Goal: Information Seeking & Learning: Find specific fact

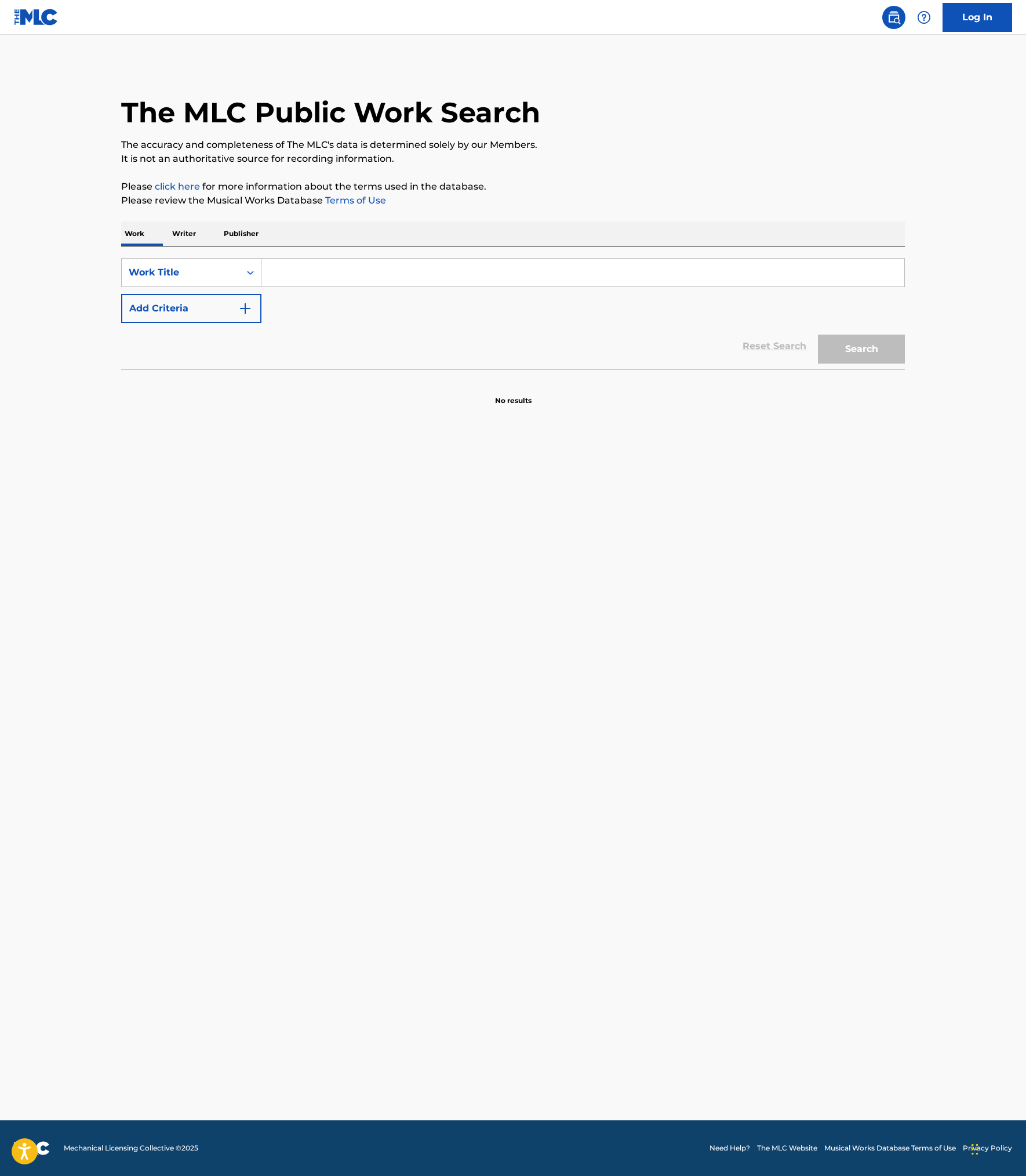
click at [336, 287] on input "Search Form" at bounding box center [582, 272] width 643 height 28
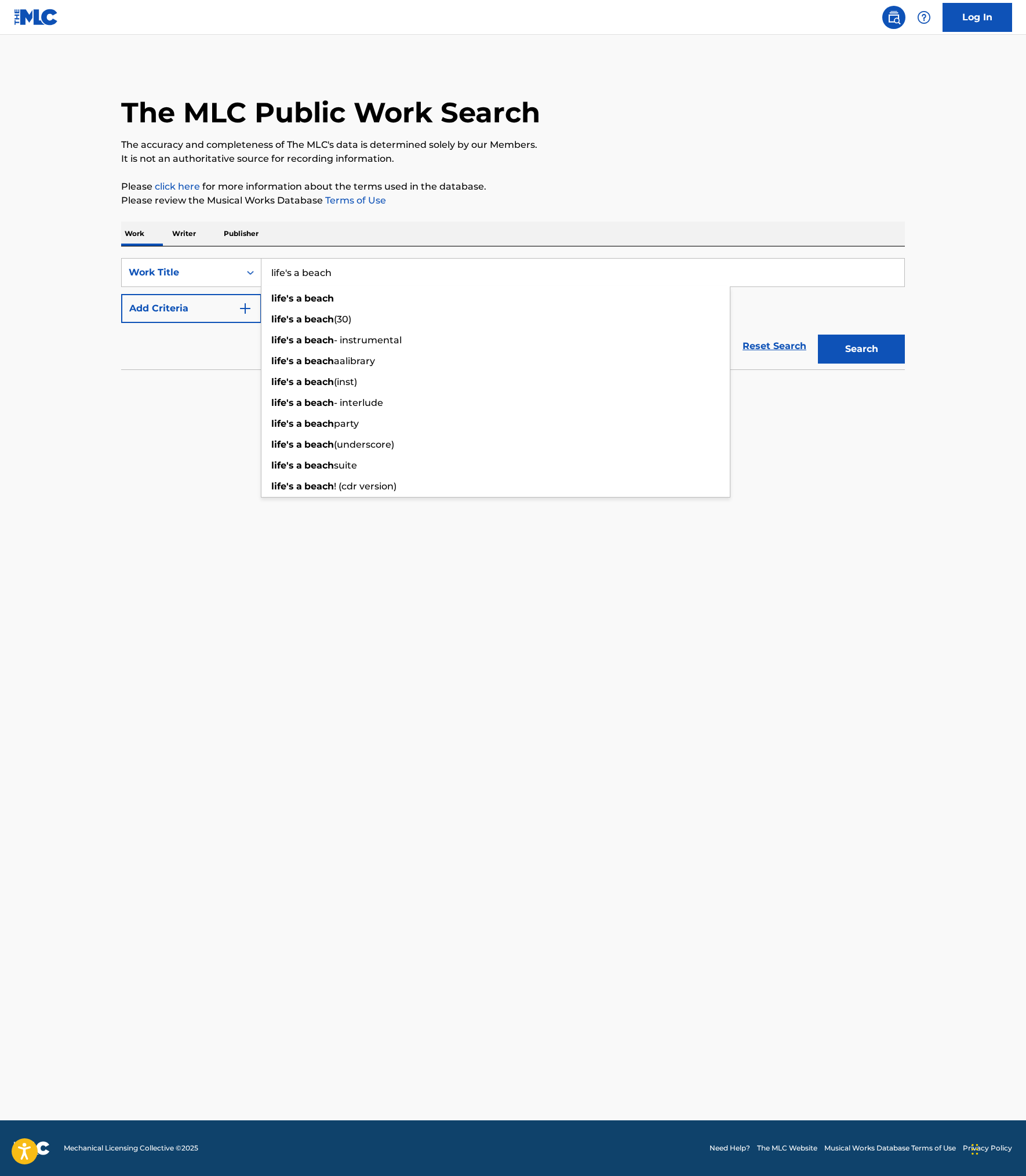
type input "life's a beach"
click at [127, 323] on button "Add Criteria" at bounding box center [191, 308] width 140 height 29
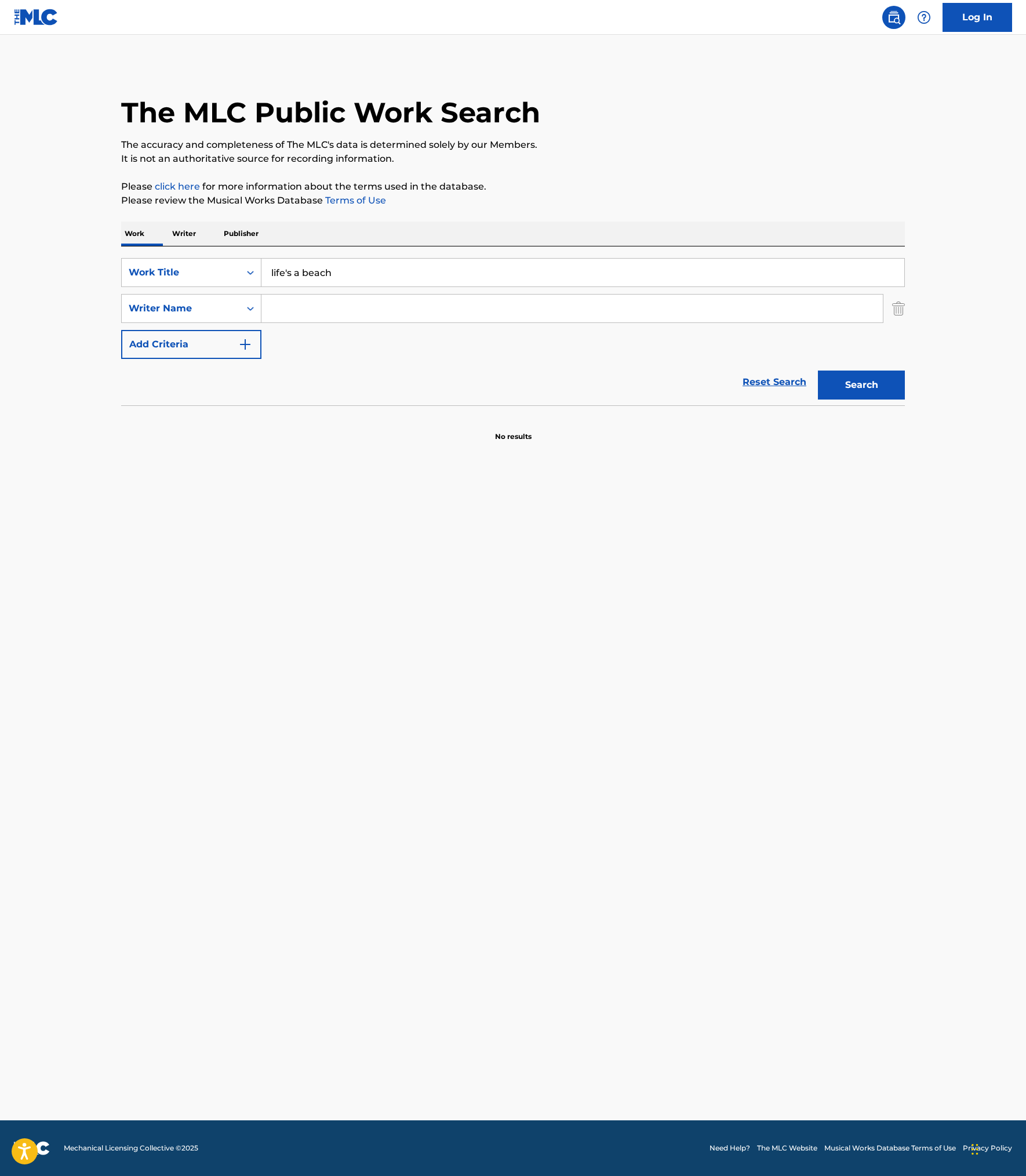
click at [366, 323] on input "Search Form" at bounding box center [572, 308] width 621 height 28
click at [905, 400] on button "Search" at bounding box center [861, 385] width 87 height 29
drag, startPoint x: 344, startPoint y: 493, endPoint x: 234, endPoint y: 492, distance: 110.0
click at [234, 323] on div "SearchWithCriteria028de948-06db-4465-838a-54b1d4454b18 Writer Name [PERSON_NAME…" at bounding box center [513, 308] width 784 height 29
type input "b"
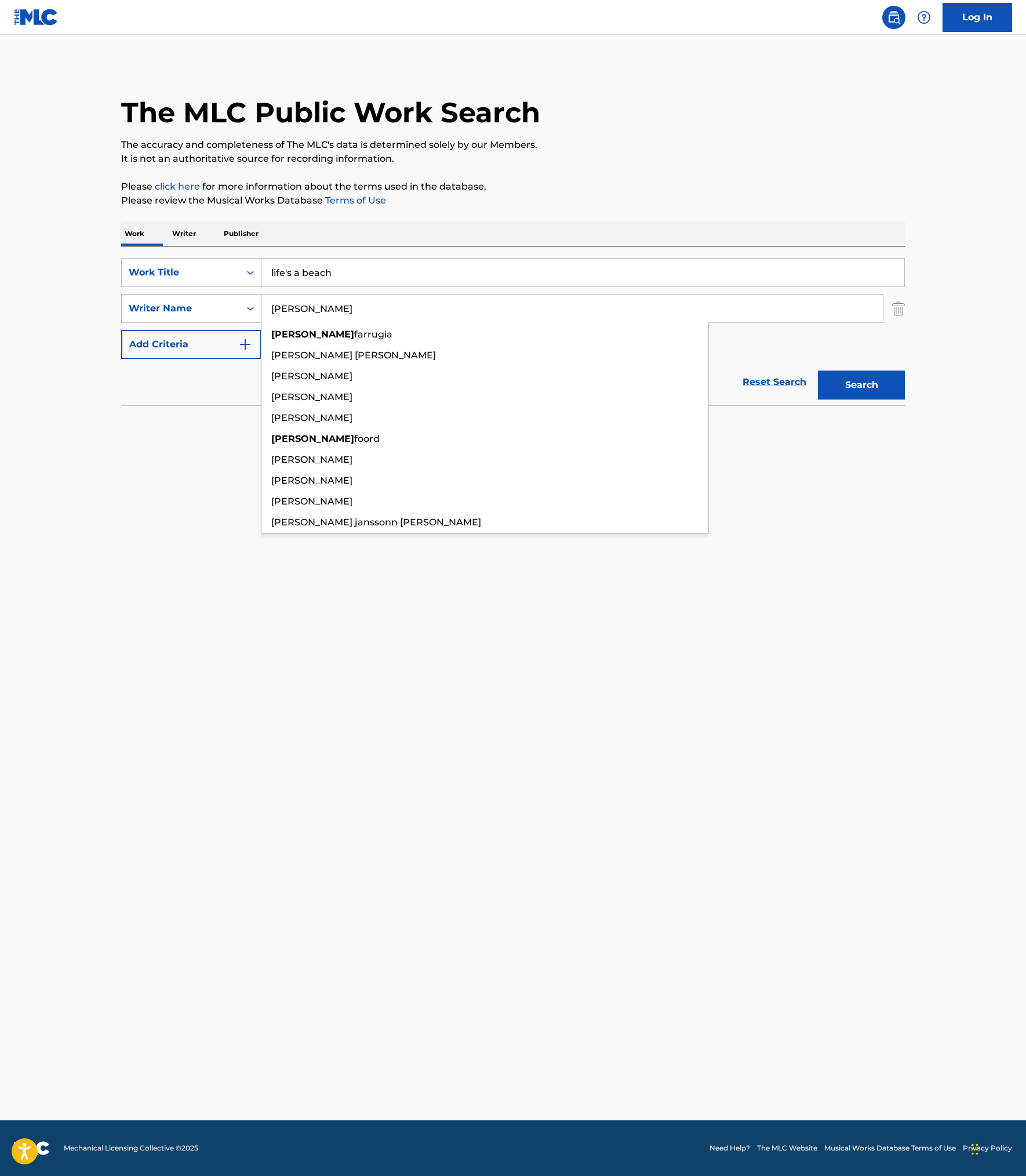
type input "[PERSON_NAME]"
click at [905, 400] on button "Search" at bounding box center [861, 385] width 87 height 29
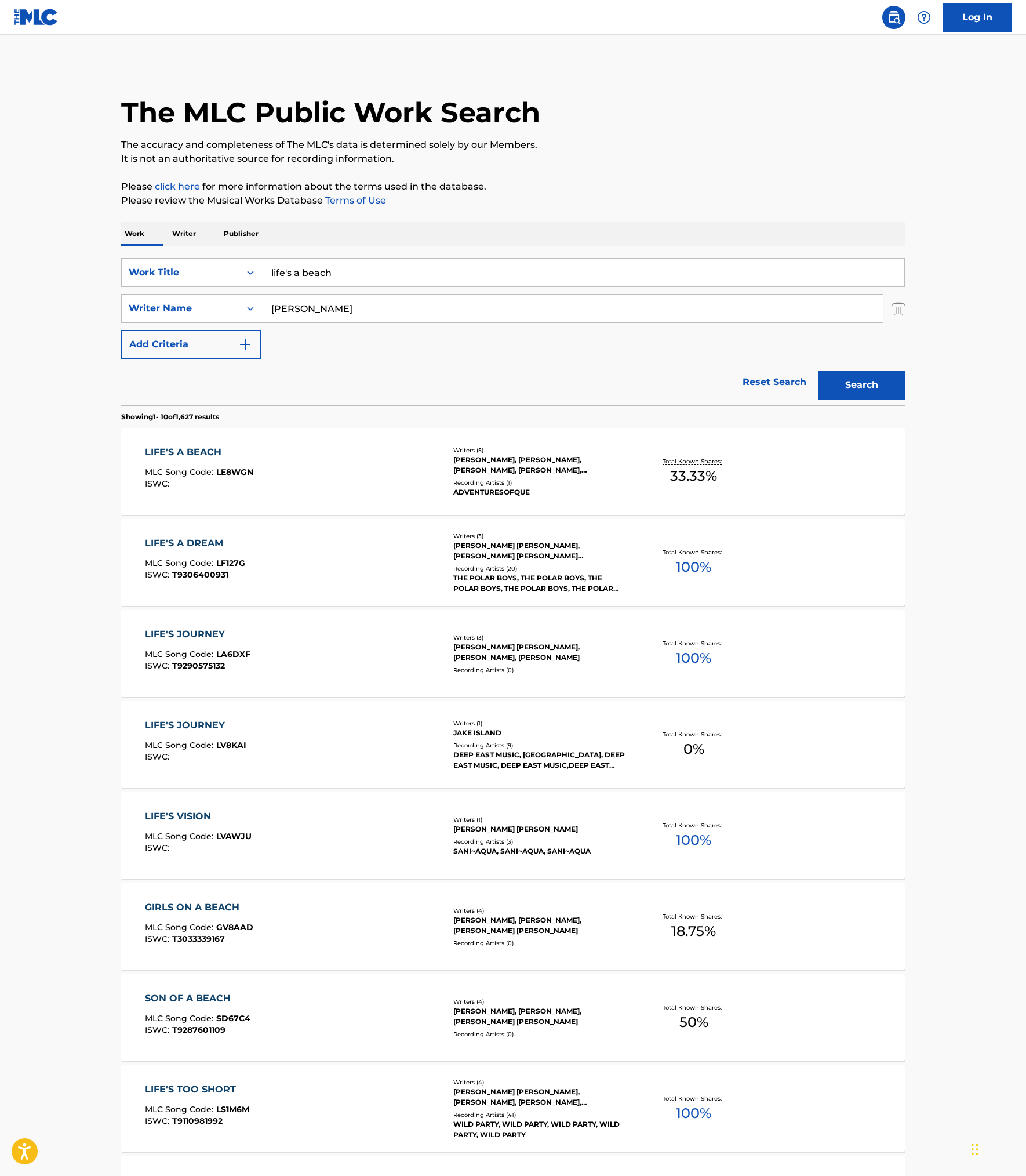
click at [777, 395] on link "Reset Search" at bounding box center [774, 382] width 75 height 25
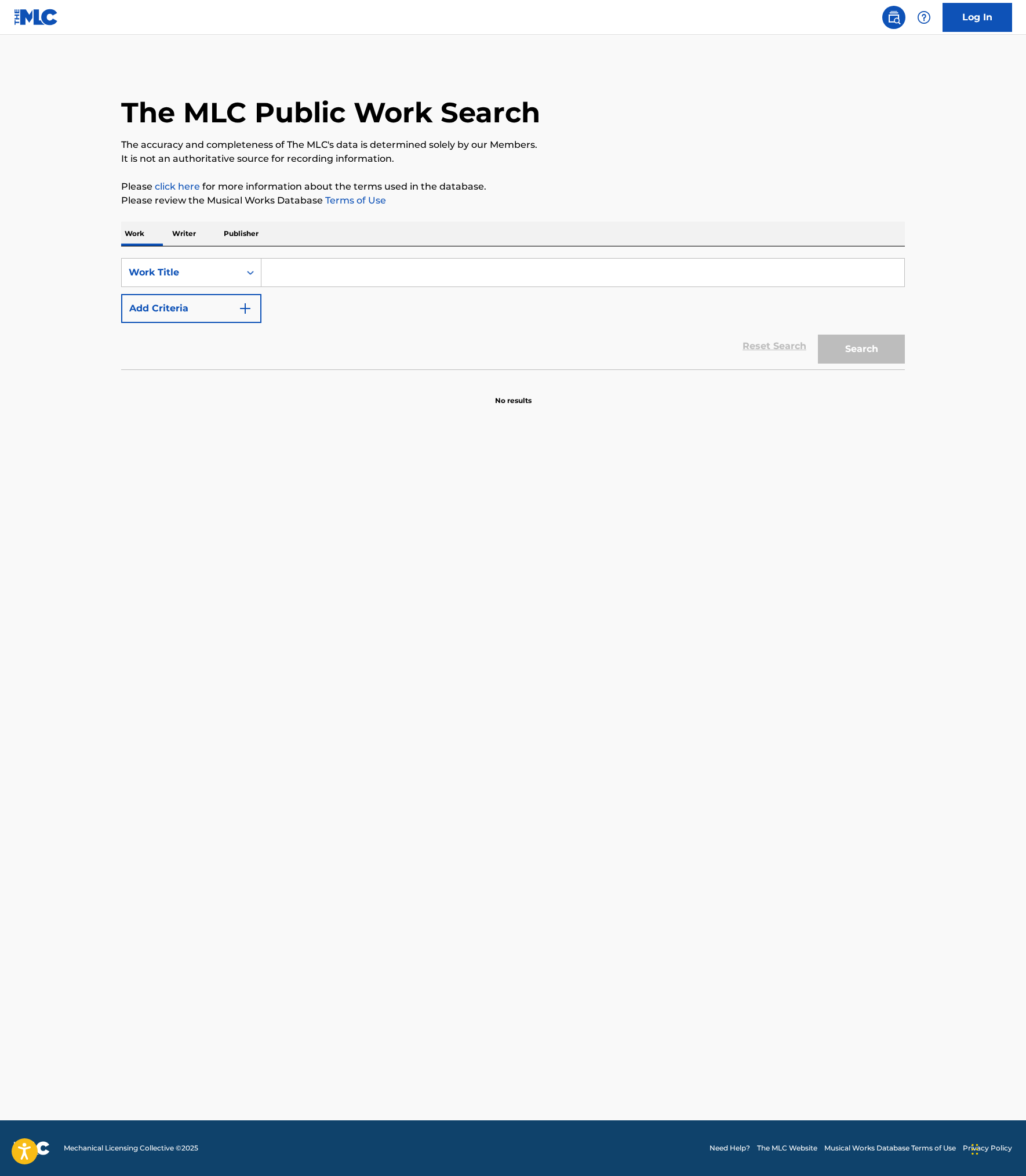
click at [168, 246] on p "Writer" at bounding box center [183, 233] width 31 height 24
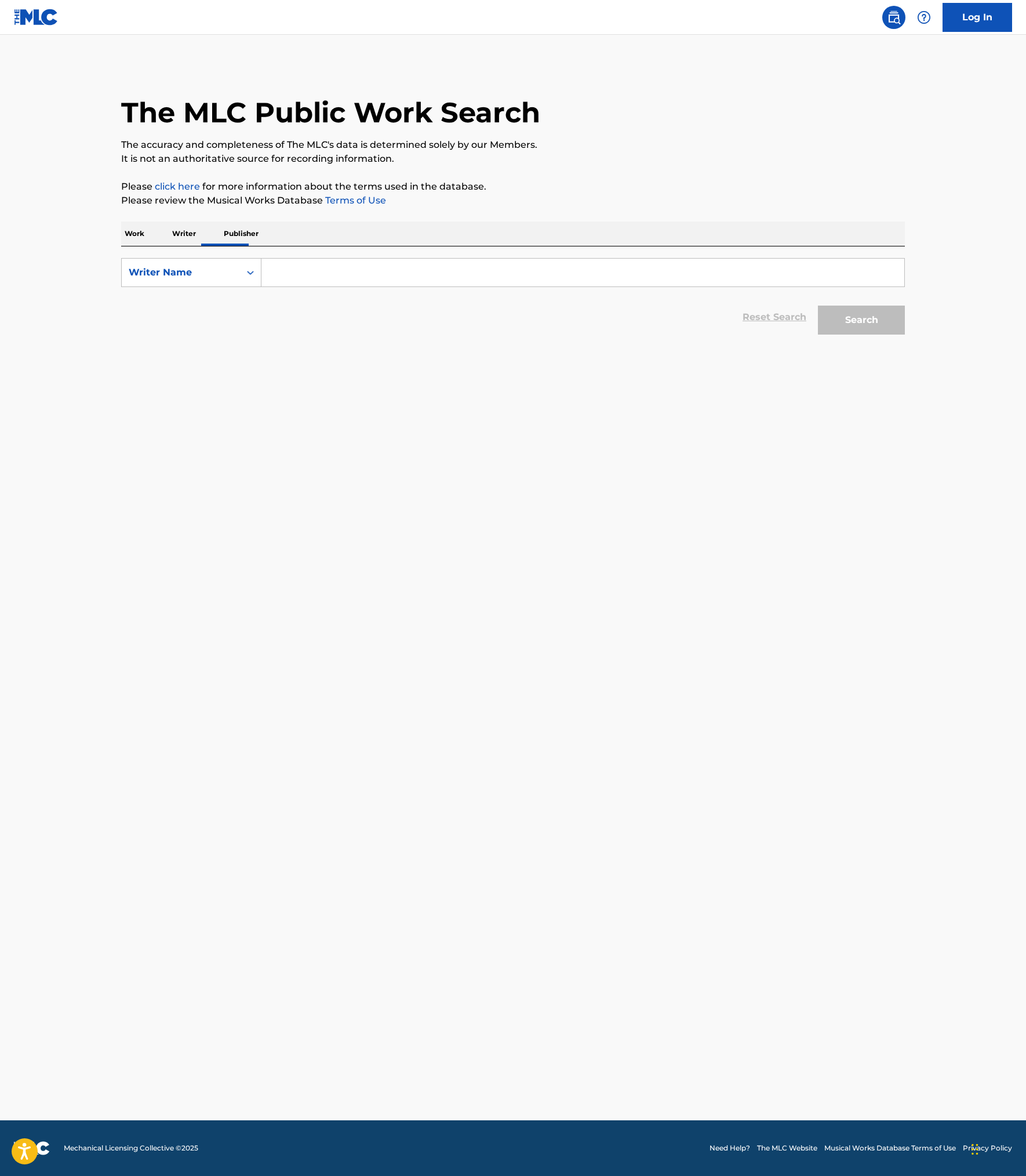
click at [333, 287] on input "Search Form" at bounding box center [582, 272] width 643 height 28
click at [121, 246] on p "Work" at bounding box center [134, 233] width 27 height 24
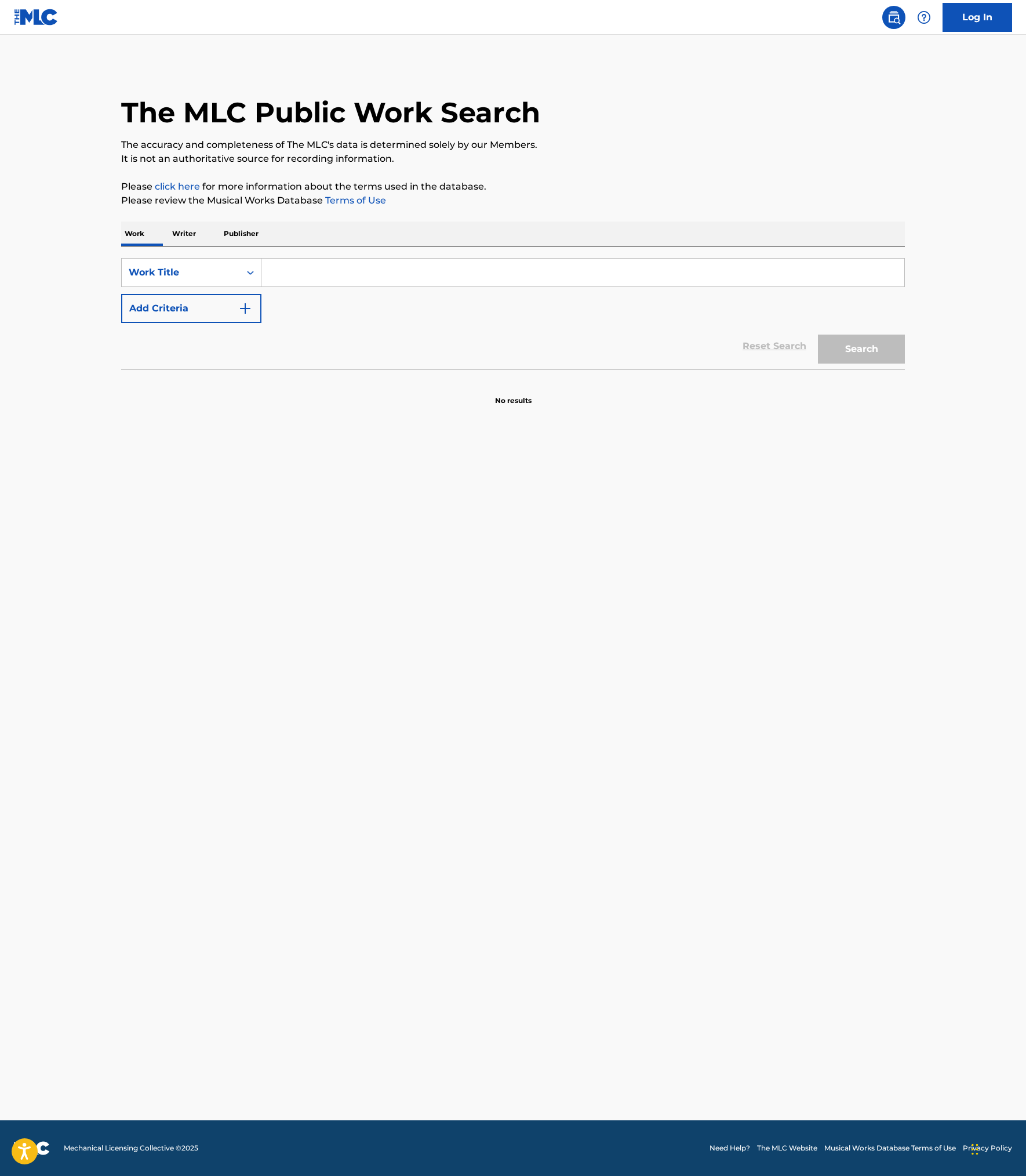
click at [401, 287] on input "Search Form" at bounding box center [582, 272] width 643 height 28
type input "punk tactics"
click at [587, 370] on div "Reset Search Search" at bounding box center [513, 346] width 784 height 46
click at [905, 364] on button "Search" at bounding box center [861, 349] width 87 height 29
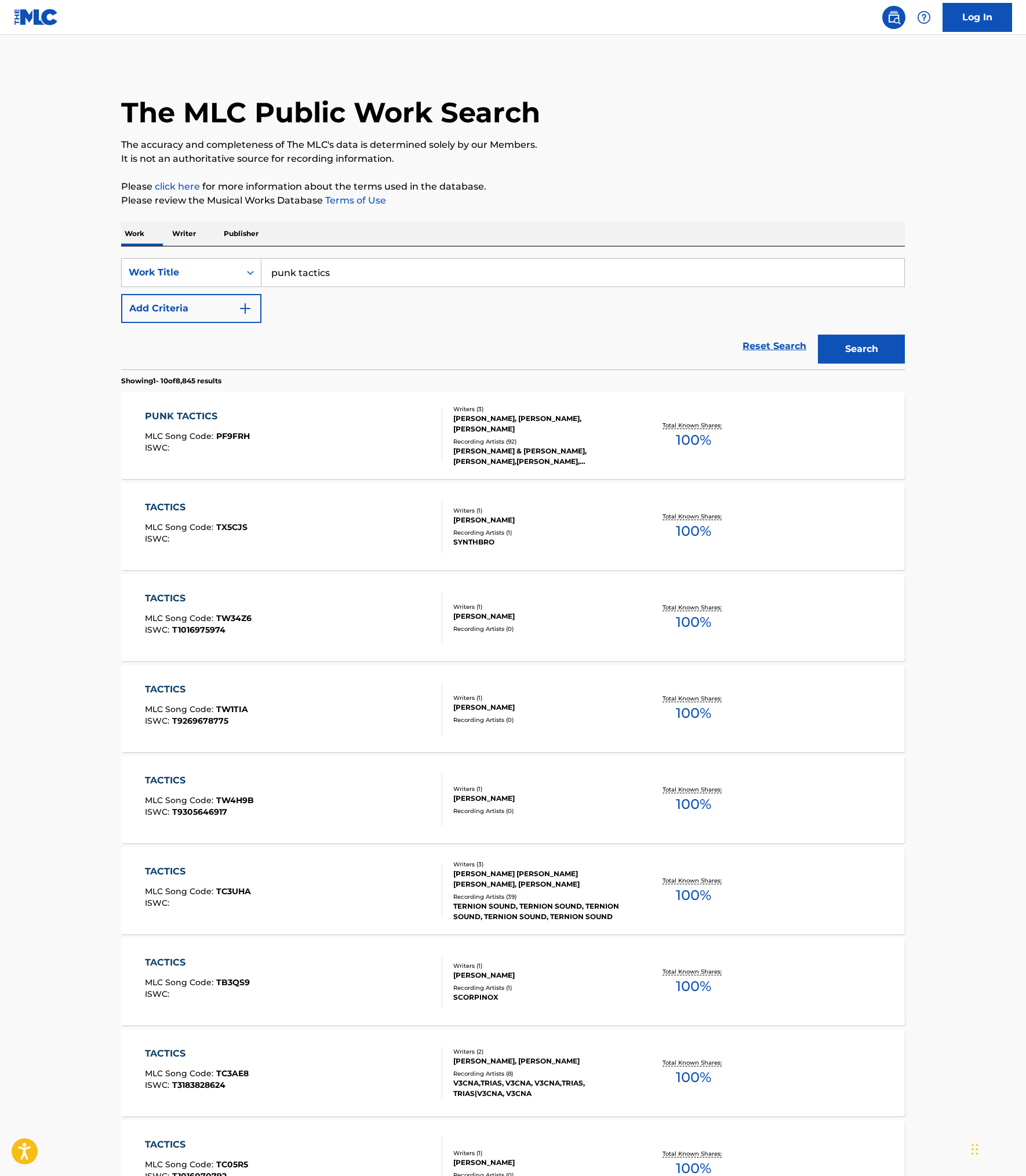
click at [339, 462] on div "PUNK TACTICS MLC Song Code : PF9FRH ISWC :" at bounding box center [294, 436] width 298 height 52
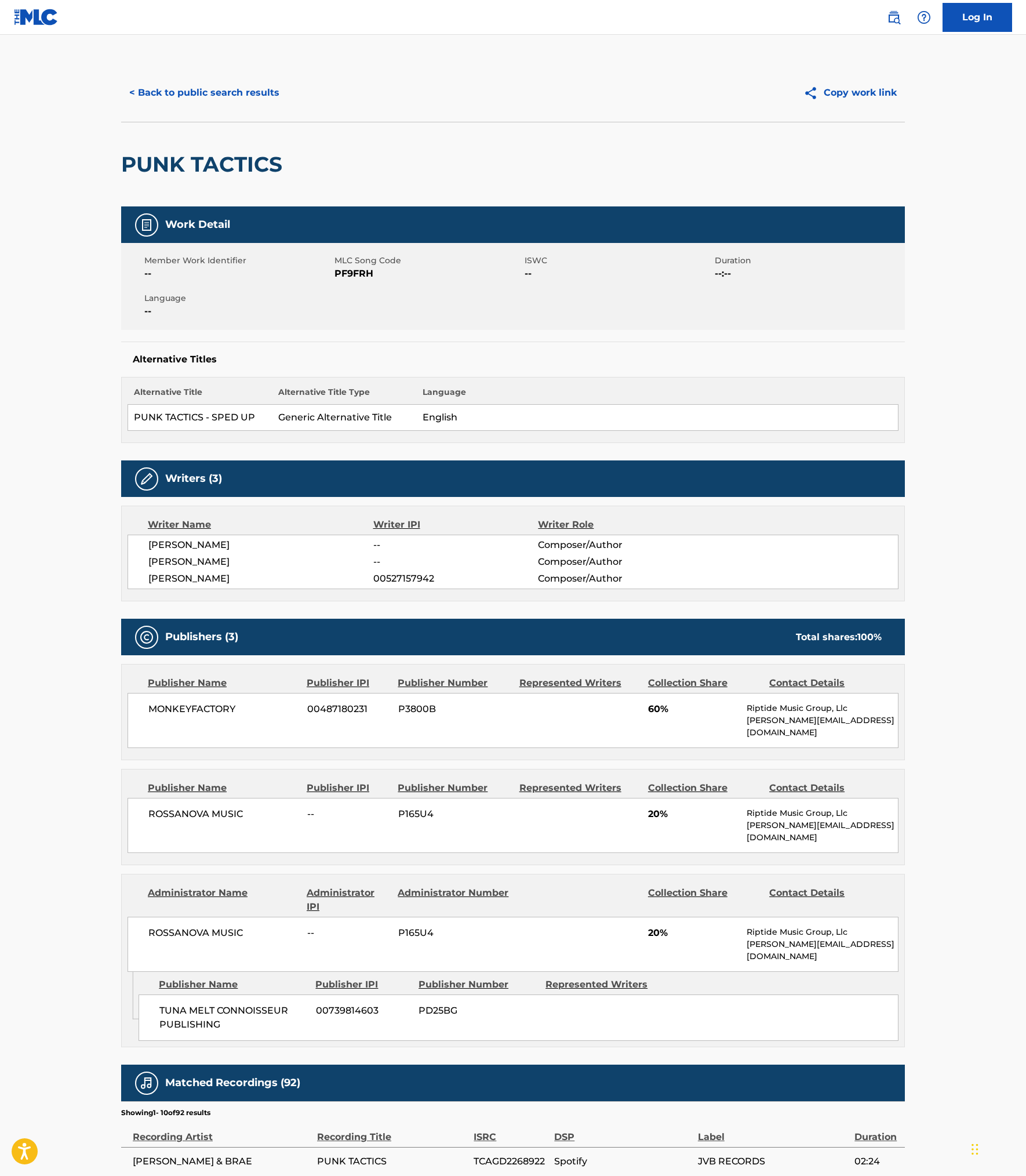
click at [129, 107] on button "< Back to public search results" at bounding box center [204, 93] width 166 height 29
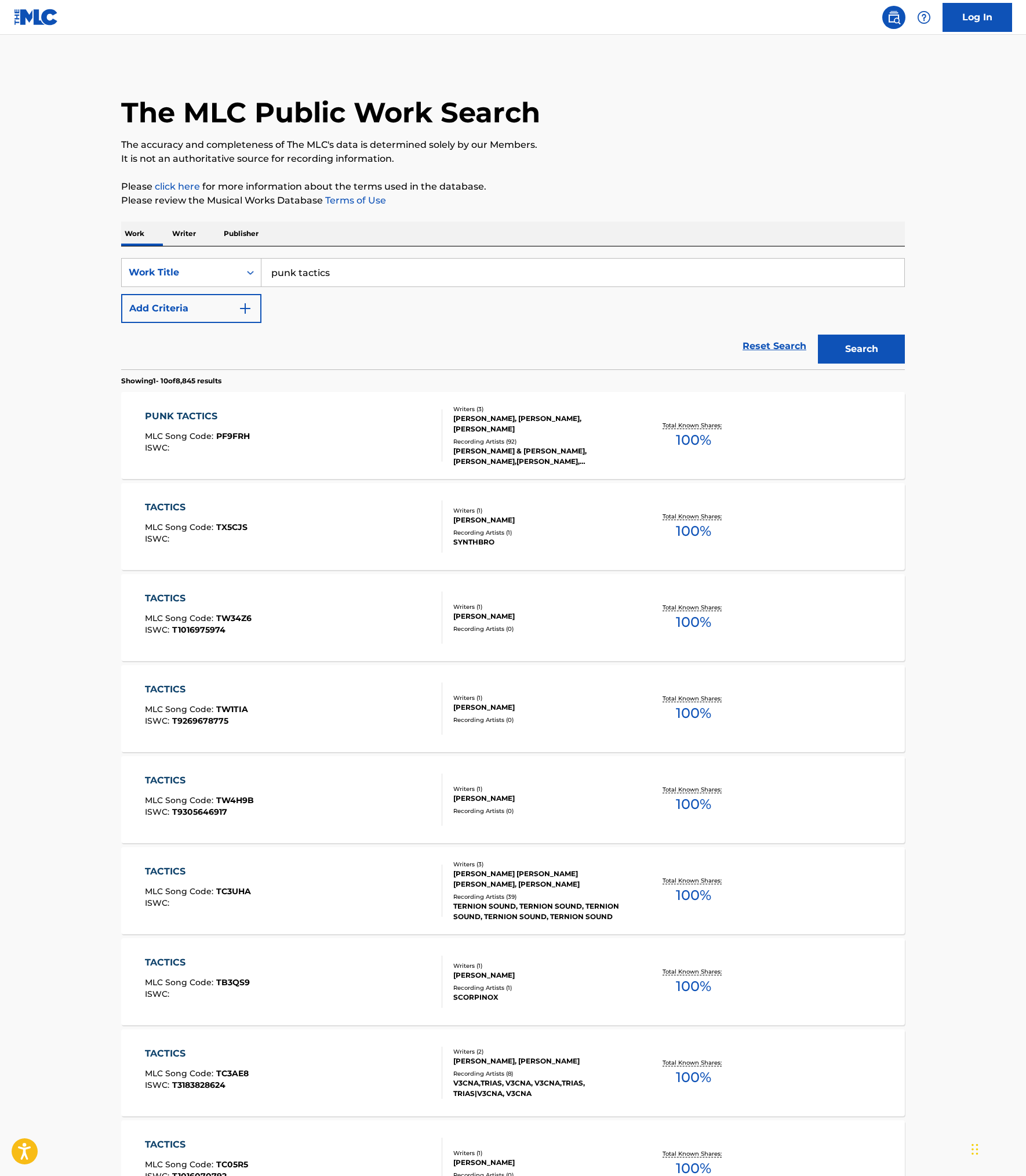
click at [812, 359] on link "Reset Search" at bounding box center [774, 346] width 75 height 25
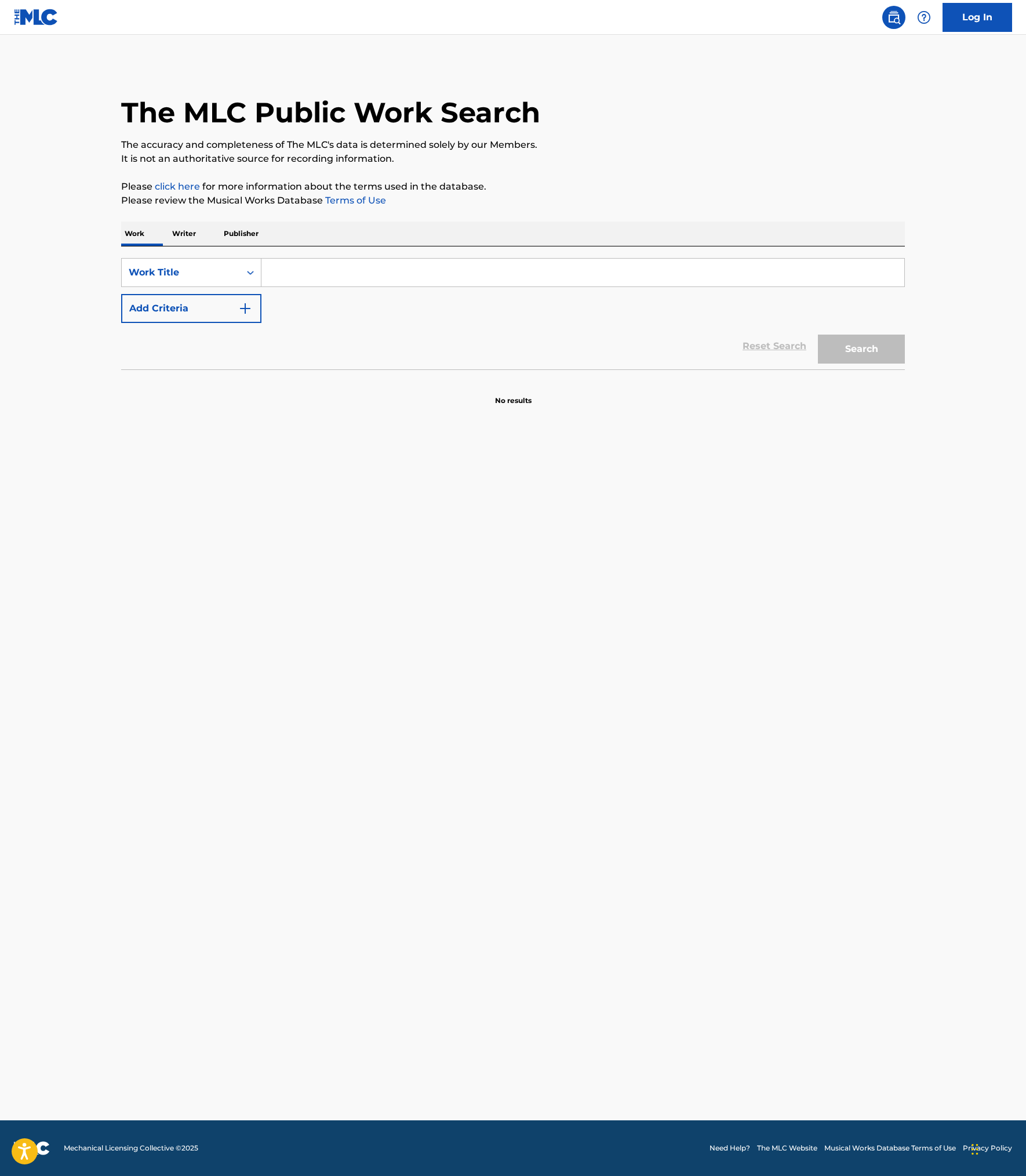
click at [799, 370] on div "Reset Search Search" at bounding box center [513, 346] width 784 height 46
click at [790, 370] on div "Reset Search Search" at bounding box center [513, 346] width 784 height 46
click at [645, 370] on div "Reset Search Search" at bounding box center [513, 346] width 784 height 46
click at [447, 287] on input "Search Form" at bounding box center [582, 272] width 643 height 28
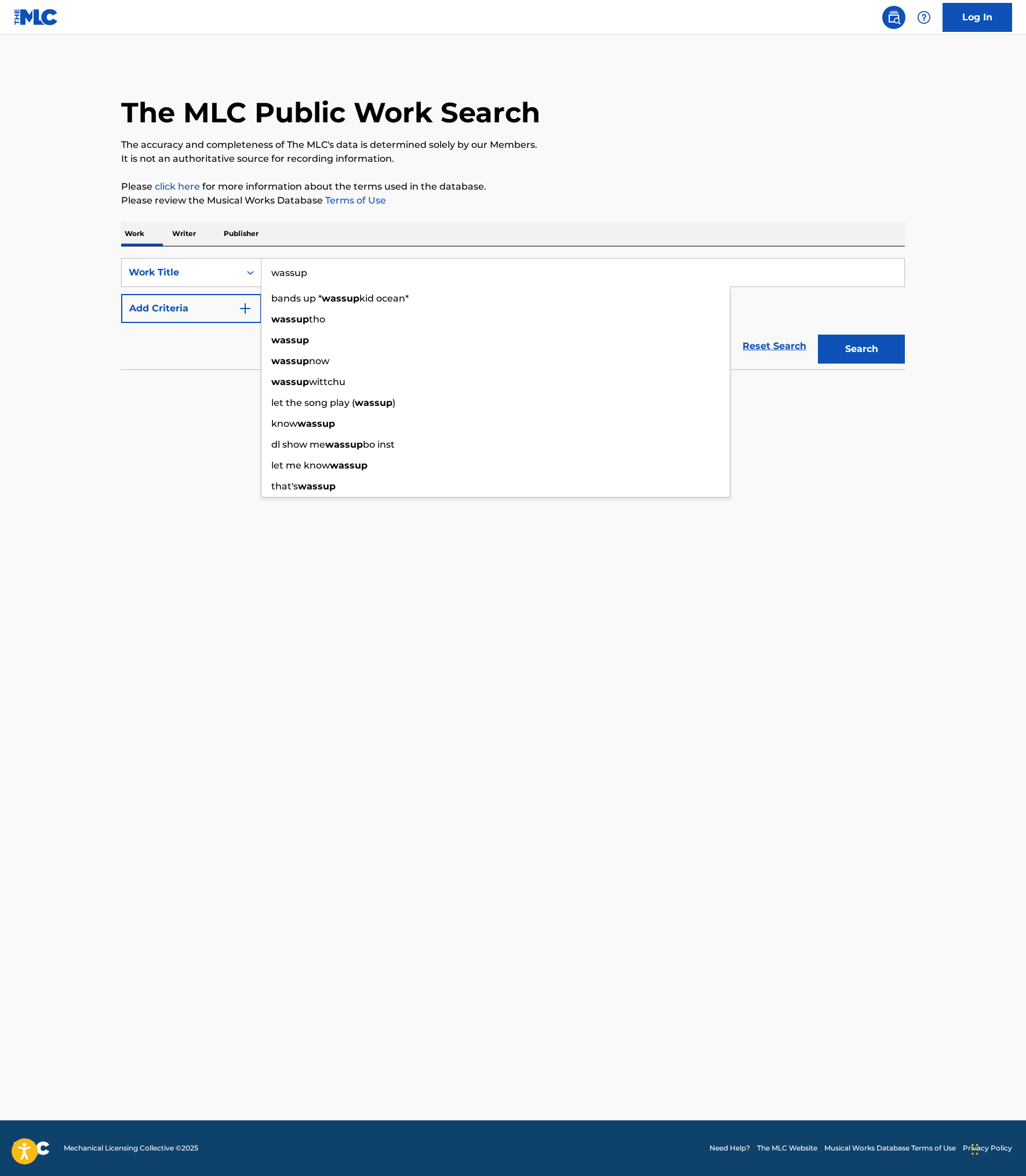
type input "wassup"
click at [148, 323] on button "Add Criteria" at bounding box center [191, 308] width 140 height 29
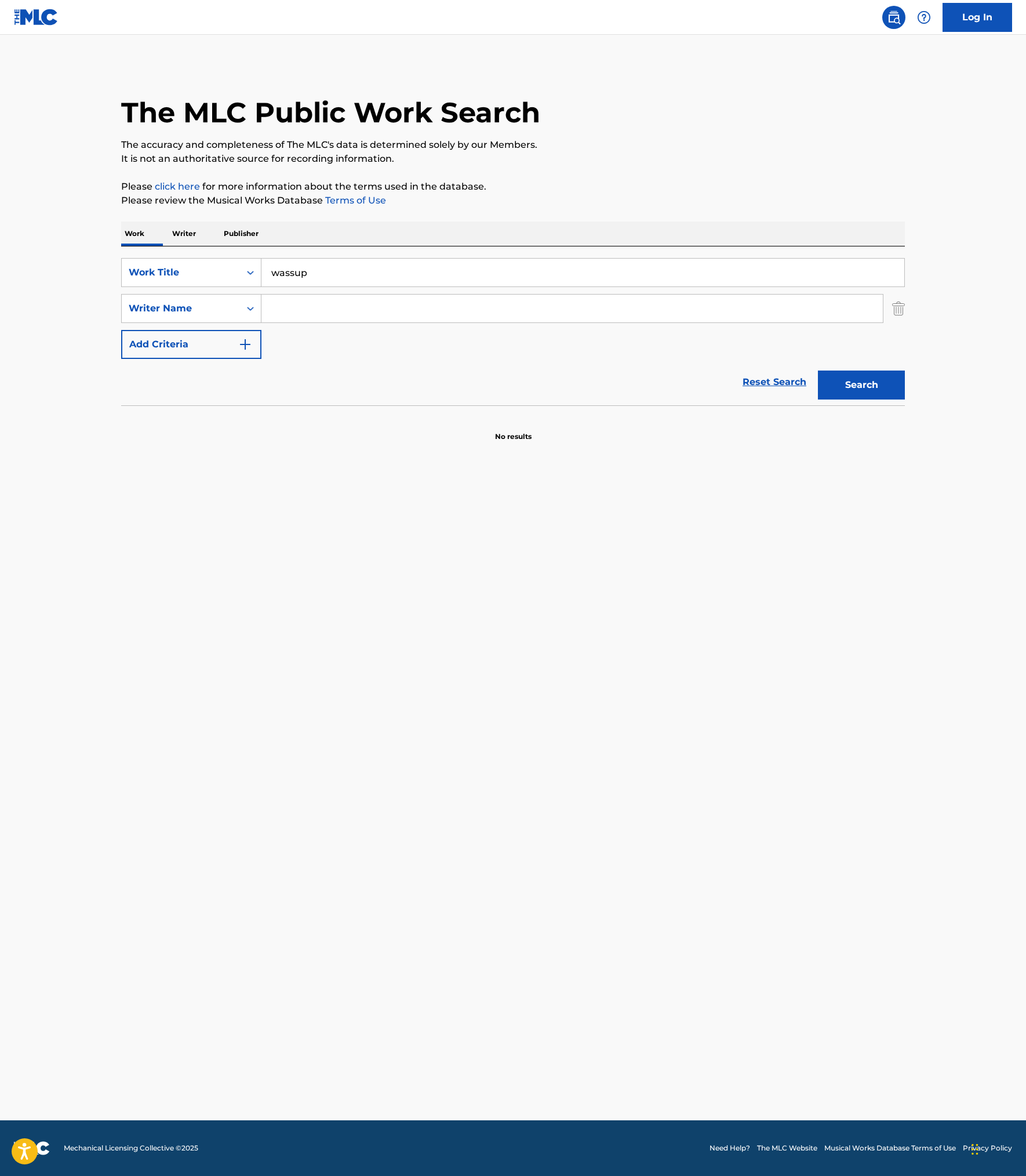
click at [320, 323] on input "Search Form" at bounding box center [572, 308] width 621 height 28
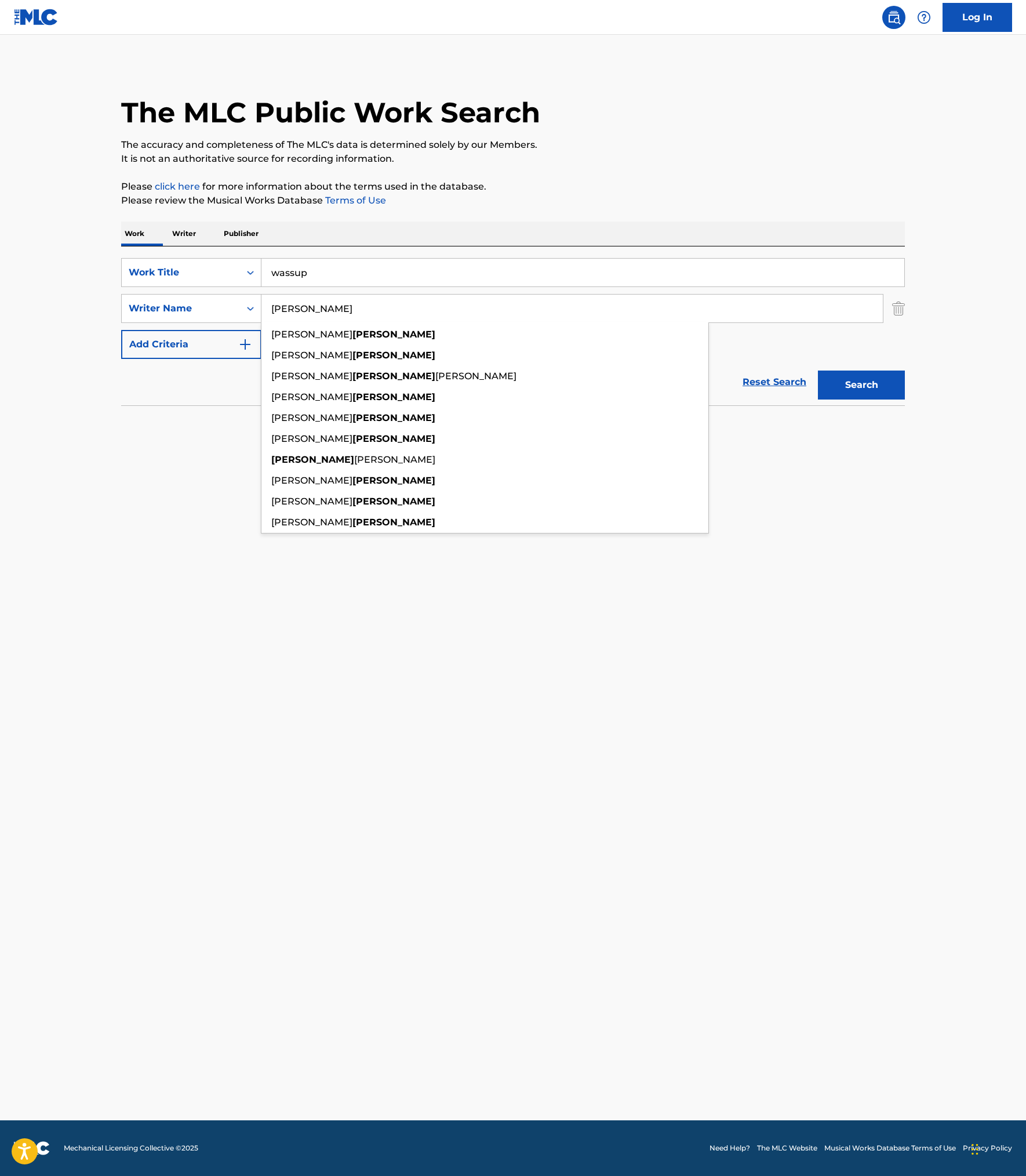
type input "[PERSON_NAME]"
click at [902, 400] on button "Search" at bounding box center [861, 385] width 87 height 29
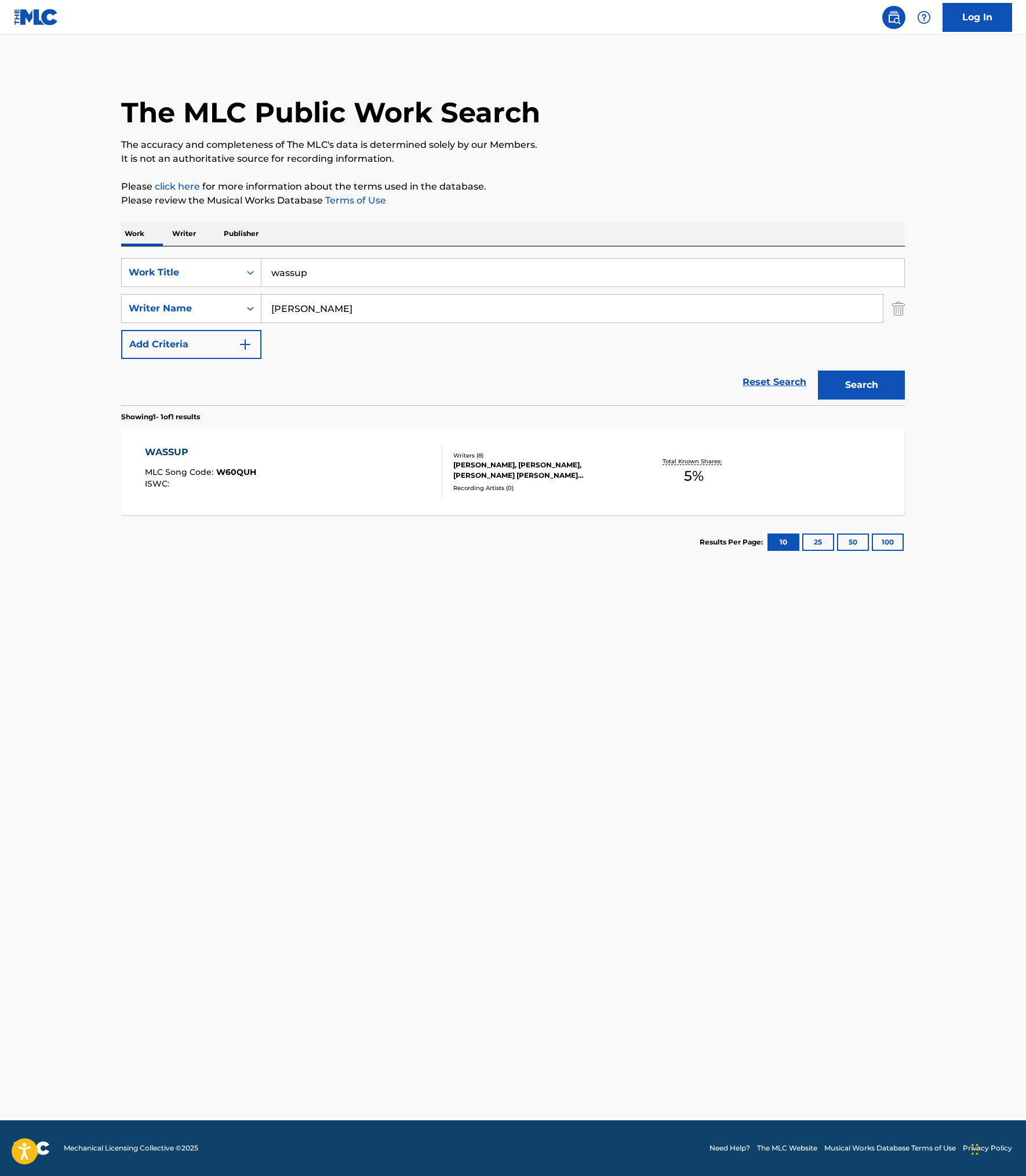
click at [257, 498] on div "WASSUP MLC Song Code : W60QUH ISWC :" at bounding box center [294, 471] width 298 height 52
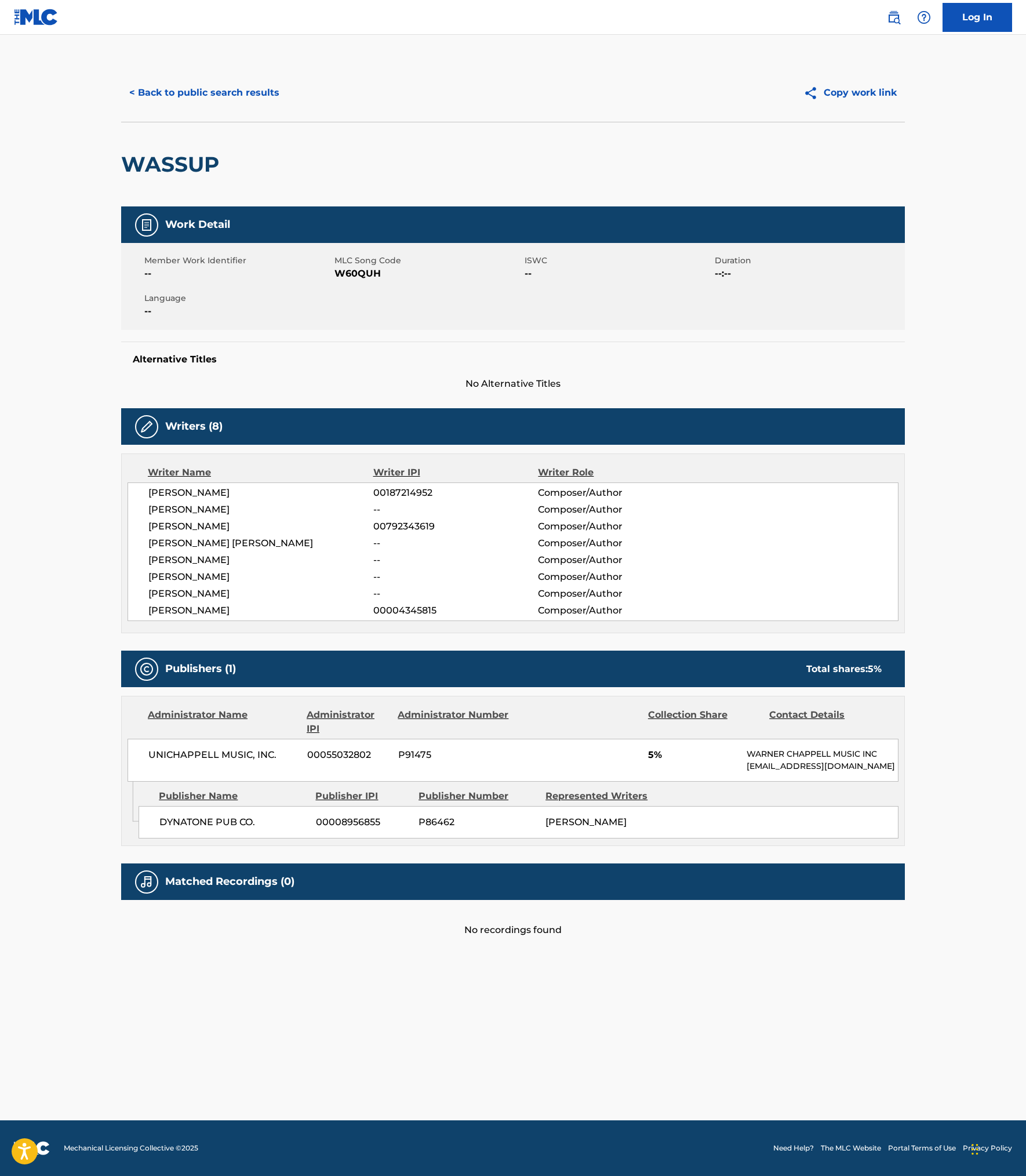
click at [181, 107] on button "< Back to public search results" at bounding box center [204, 93] width 166 height 29
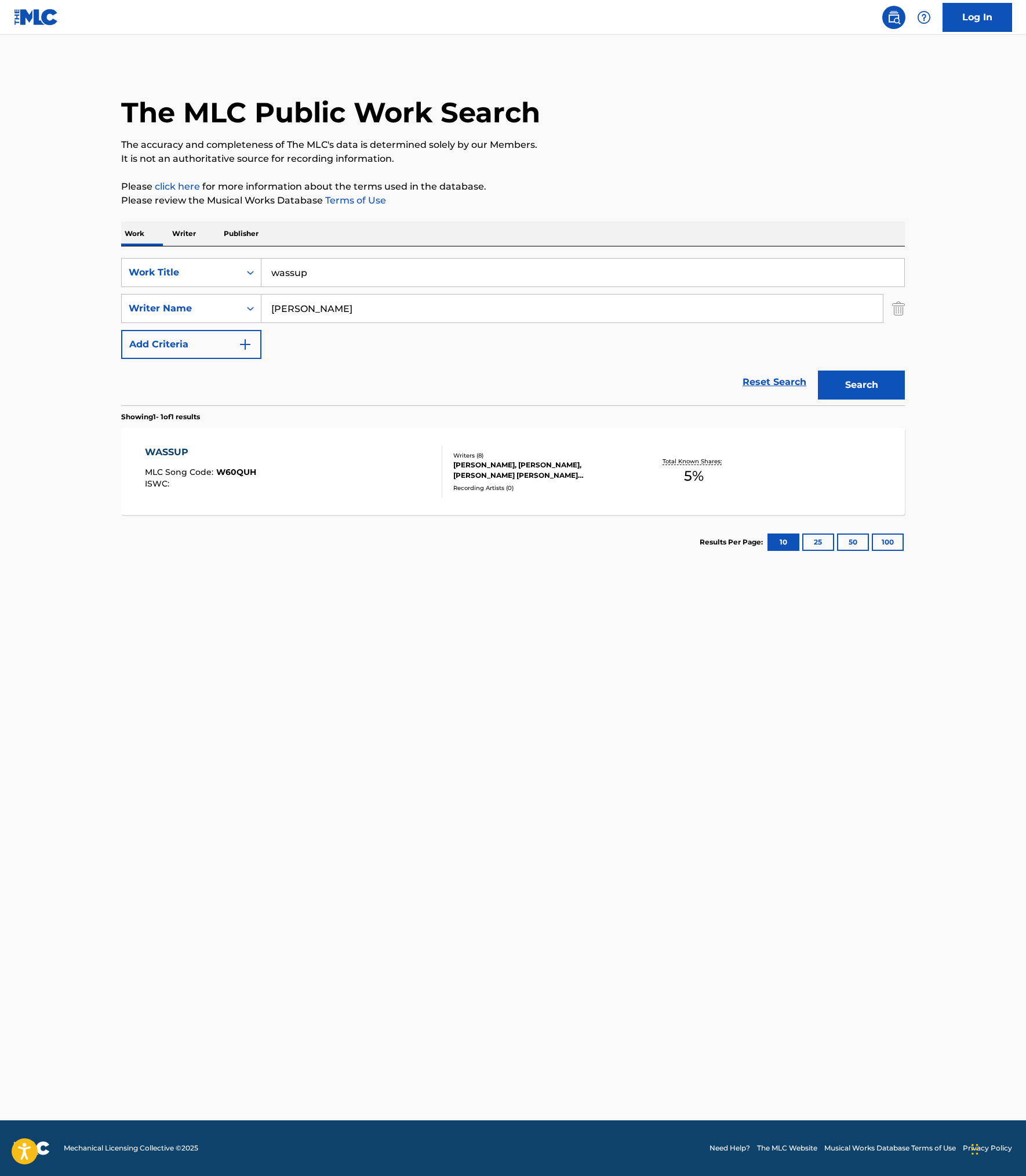
click at [754, 395] on link "Reset Search" at bounding box center [774, 382] width 75 height 25
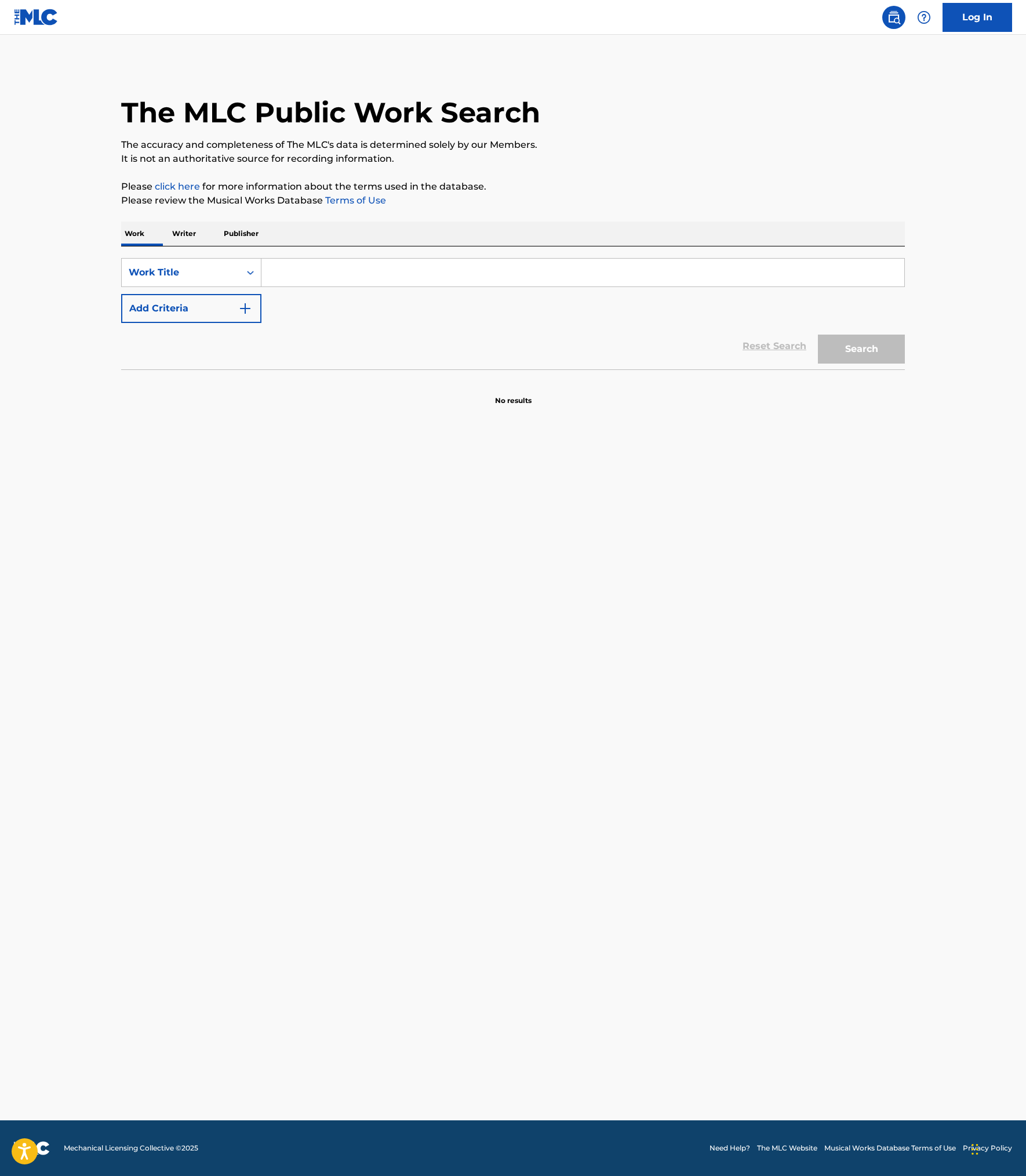
click at [381, 287] on input "Search Form" at bounding box center [582, 272] width 643 height 28
click at [326, 309] on div "punk tact ics" at bounding box center [495, 298] width 468 height 21
type input "punk tactics"
click at [905, 364] on button "Search" at bounding box center [861, 349] width 87 height 29
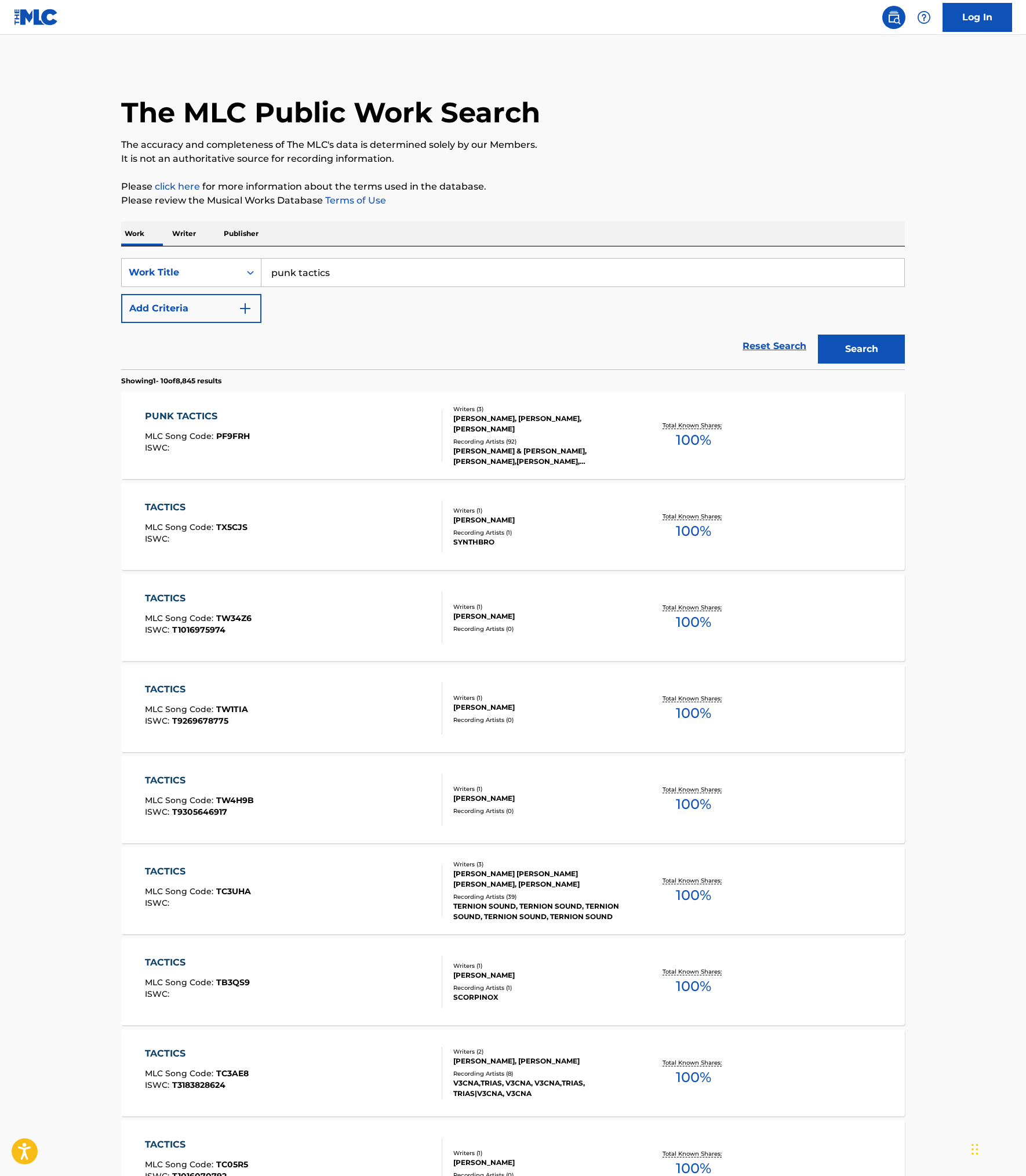
click at [285, 462] on div "PUNK TACTICS MLC Song Code : PF9FRH ISWC :" at bounding box center [294, 436] width 298 height 52
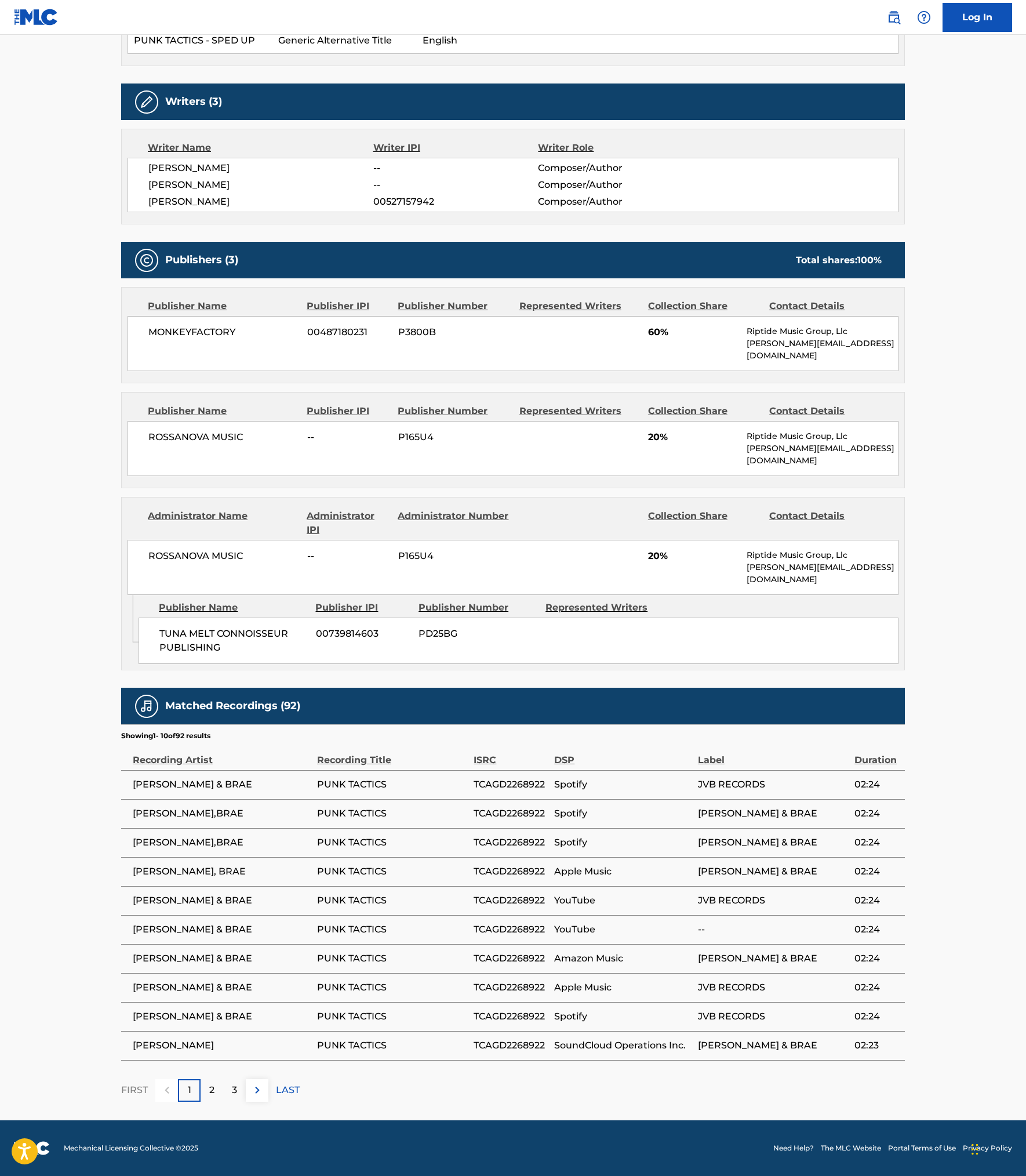
scroll to position [520, 0]
drag, startPoint x: 831, startPoint y: 779, endPoint x: 959, endPoint y: 778, distance: 128.0
click at [897, 467] on p "[PERSON_NAME][EMAIL_ADDRESS][DOMAIN_NAME]" at bounding box center [822, 454] width 151 height 24
drag, startPoint x: 962, startPoint y: 778, endPoint x: 969, endPoint y: 778, distance: 7.0
click at [897, 467] on p "[PERSON_NAME][EMAIL_ADDRESS][DOMAIN_NAME]" at bounding box center [822, 454] width 151 height 24
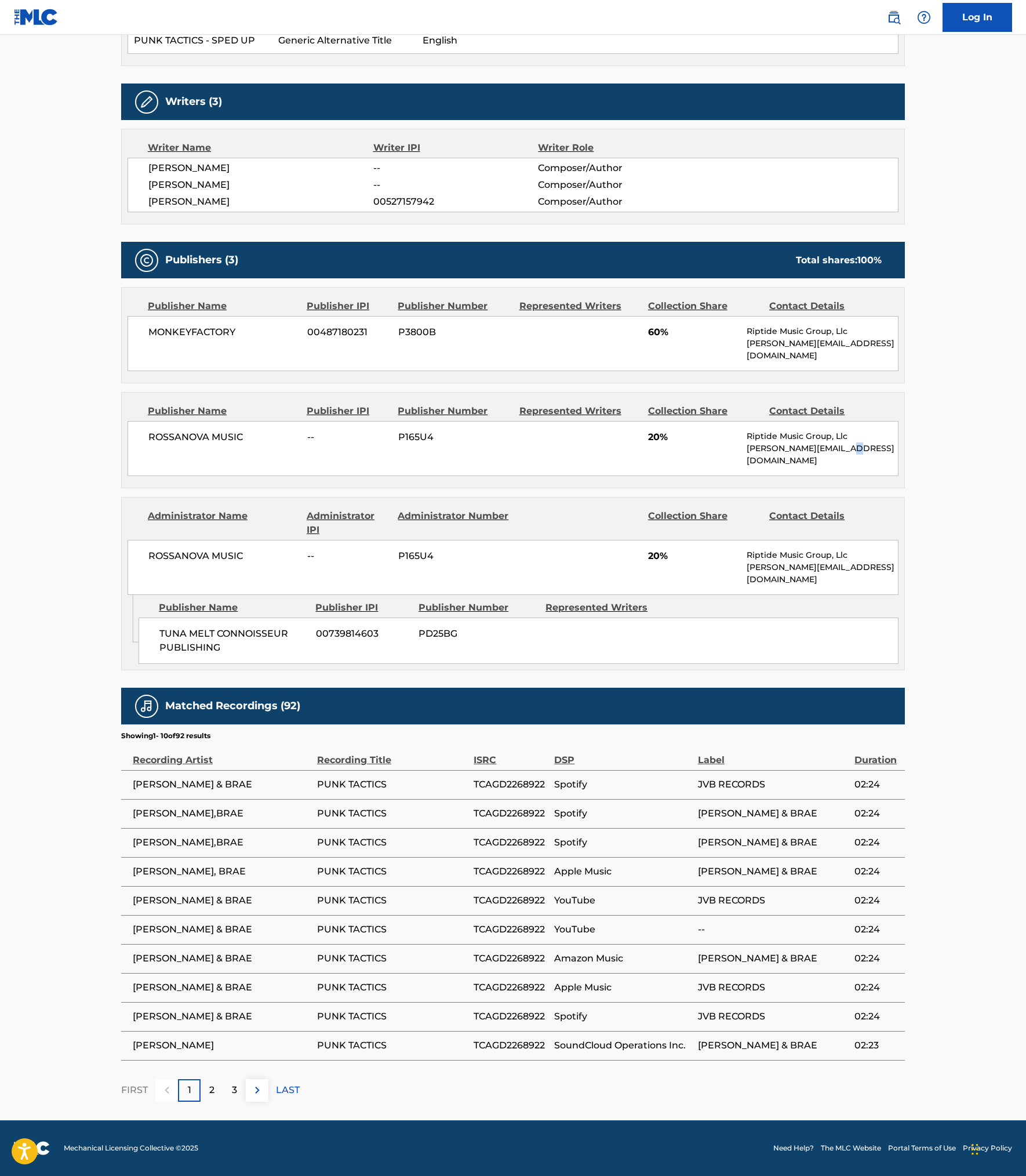
click at [897, 467] on p "[PERSON_NAME][EMAIL_ADDRESS][DOMAIN_NAME]" at bounding box center [822, 454] width 151 height 24
click at [210, 1083] on p "2" at bounding box center [212, 1090] width 5 height 14
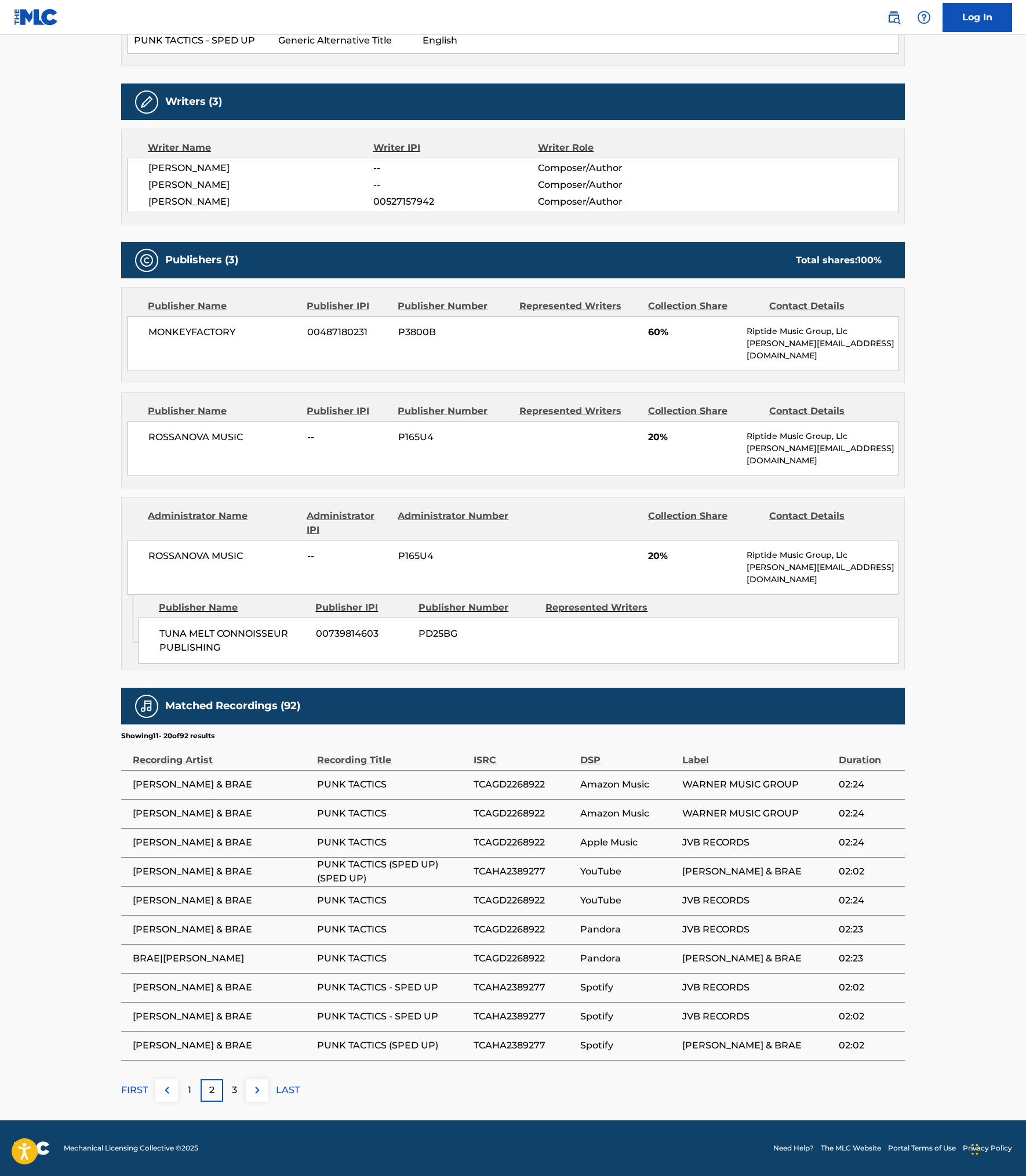
scroll to position [1248, 0]
click at [223, 1079] on div "3" at bounding box center [234, 1090] width 23 height 23
click at [223, 1100] on div "4" at bounding box center [234, 1090] width 23 height 23
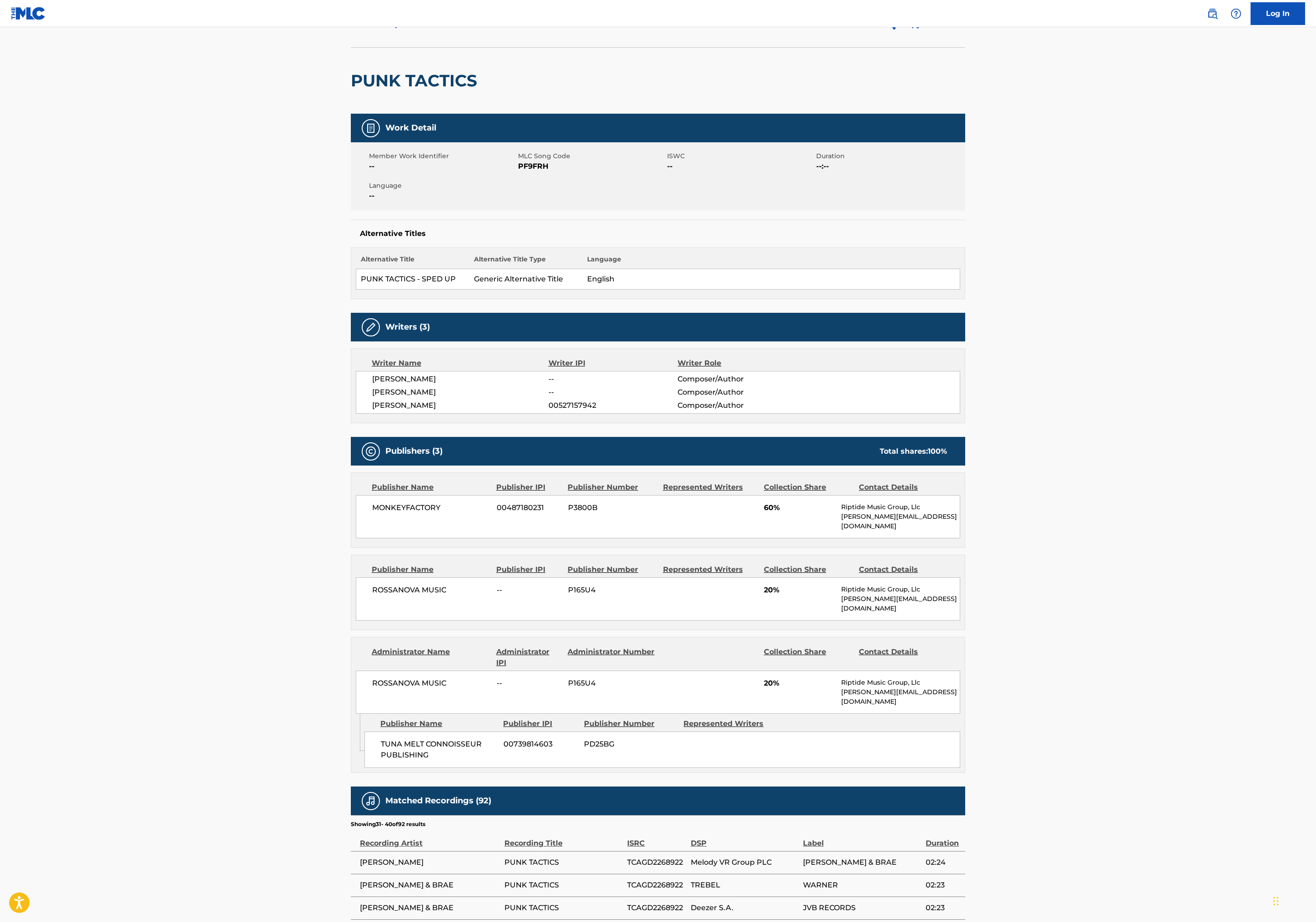
scroll to position [0, 0]
